Goal: Complete application form

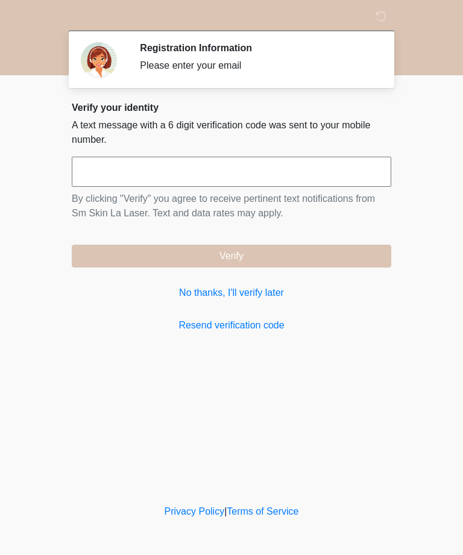
click at [339, 168] on input "text" at bounding box center [231, 172] width 319 height 30
click at [254, 288] on link "No thanks, I'll verify later" at bounding box center [231, 292] width 319 height 14
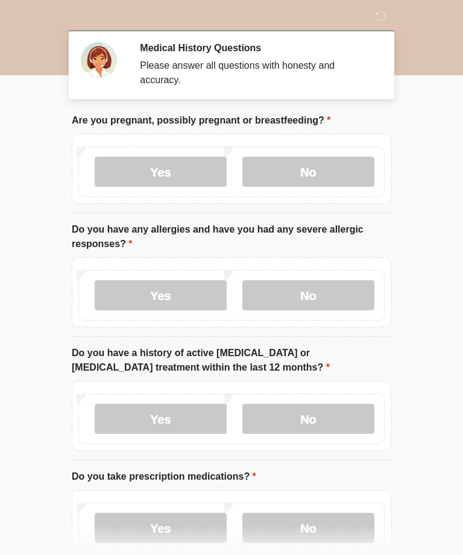
click at [339, 161] on label "No" at bounding box center [308, 172] width 132 height 30
click at [330, 293] on label "No" at bounding box center [308, 295] width 132 height 30
click at [335, 416] on label "No" at bounding box center [308, 419] width 132 height 30
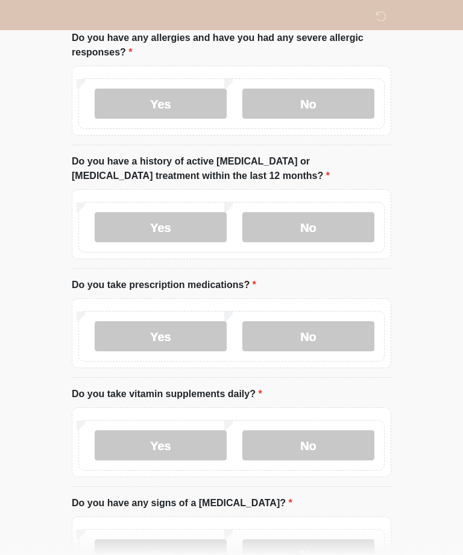
click at [335, 337] on label "No" at bounding box center [308, 336] width 132 height 30
click at [330, 446] on label "No" at bounding box center [308, 445] width 132 height 30
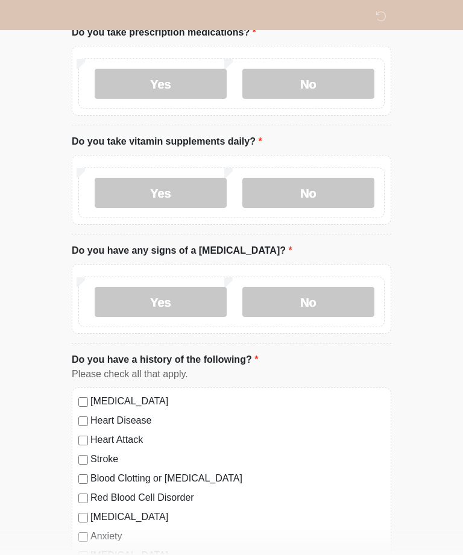
click at [339, 293] on label "No" at bounding box center [308, 302] width 132 height 30
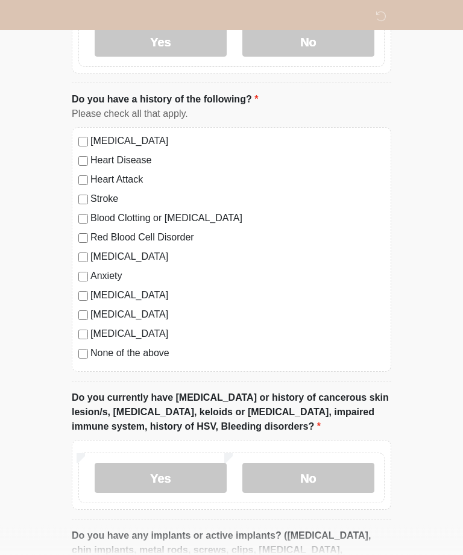
scroll to position [734, 0]
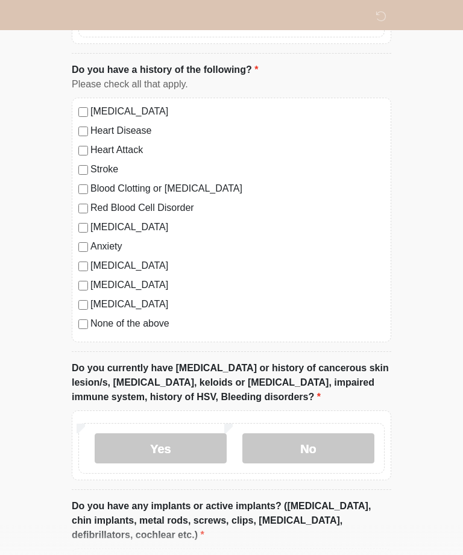
click at [148, 318] on label "None of the above" at bounding box center [237, 323] width 294 height 14
click at [314, 452] on label "No" at bounding box center [308, 448] width 132 height 30
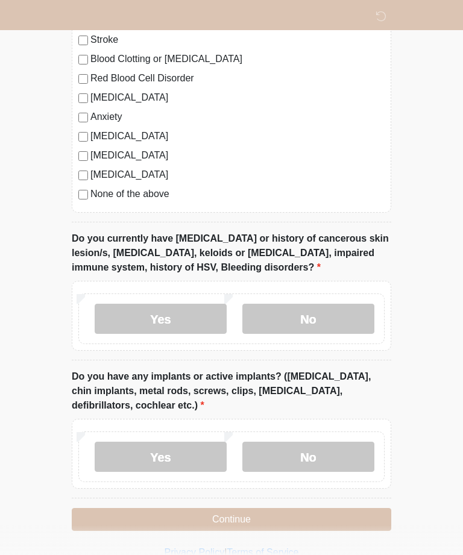
click at [334, 448] on label "No" at bounding box center [308, 456] width 132 height 30
click at [366, 511] on button "Continue" at bounding box center [231, 519] width 319 height 23
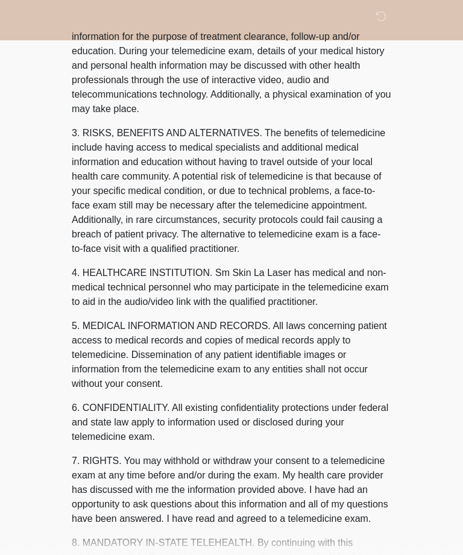
scroll to position [0, 0]
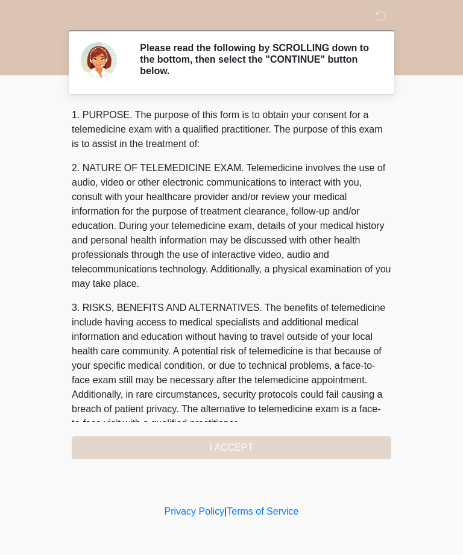
click at [296, 446] on div "1. PURPOSE. The purpose of this form is to obtain your consent for a telemedici…" at bounding box center [231, 283] width 319 height 351
click at [317, 444] on div "1. PURPOSE. The purpose of this form is to obtain your consent for a telemedici…" at bounding box center [231, 283] width 319 height 351
click at [276, 441] on div "1. PURPOSE. The purpose of this form is to obtain your consent for a telemedici…" at bounding box center [231, 283] width 319 height 351
click at [295, 440] on div "1. PURPOSE. The purpose of this form is to obtain your consent for a telemedici…" at bounding box center [231, 283] width 319 height 351
click at [232, 446] on div "1. PURPOSE. The purpose of this form is to obtain your consent for a telemedici…" at bounding box center [231, 283] width 319 height 351
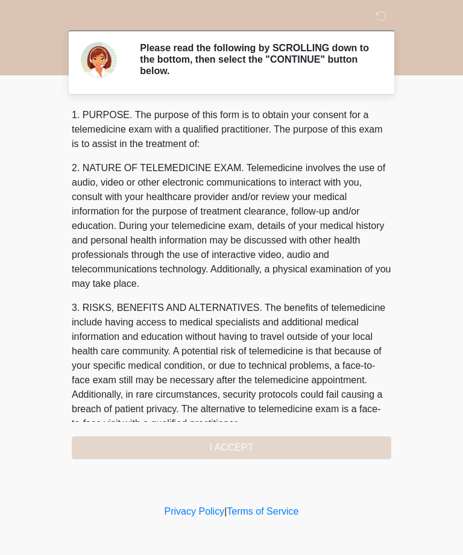
click at [220, 448] on div "1. PURPOSE. The purpose of this form is to obtain your consent for a telemedici…" at bounding box center [231, 283] width 319 height 351
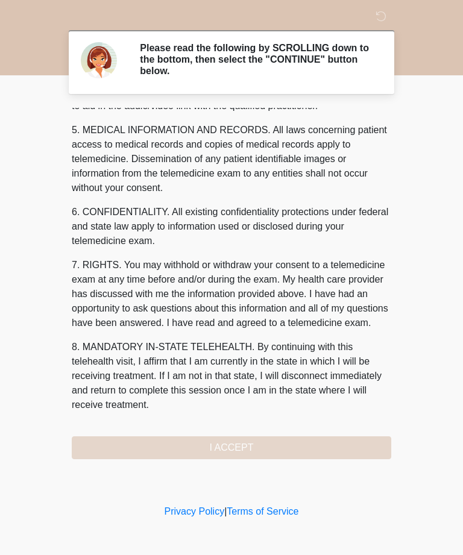
click at [299, 443] on button "I ACCEPT" at bounding box center [231, 447] width 319 height 23
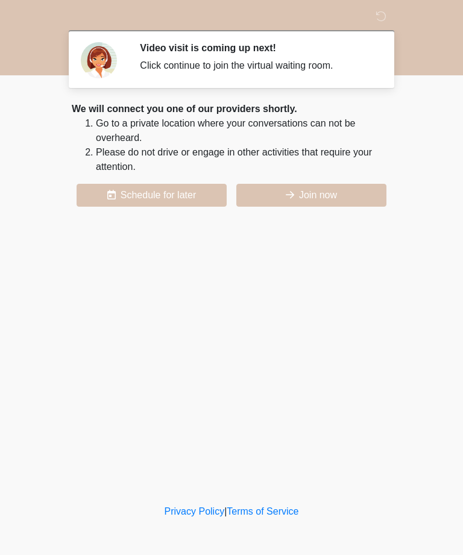
click at [334, 194] on button "Join now" at bounding box center [311, 195] width 150 height 23
click at [340, 197] on button "Join now" at bounding box center [311, 195] width 150 height 23
